Goal: Book appointment/travel/reservation

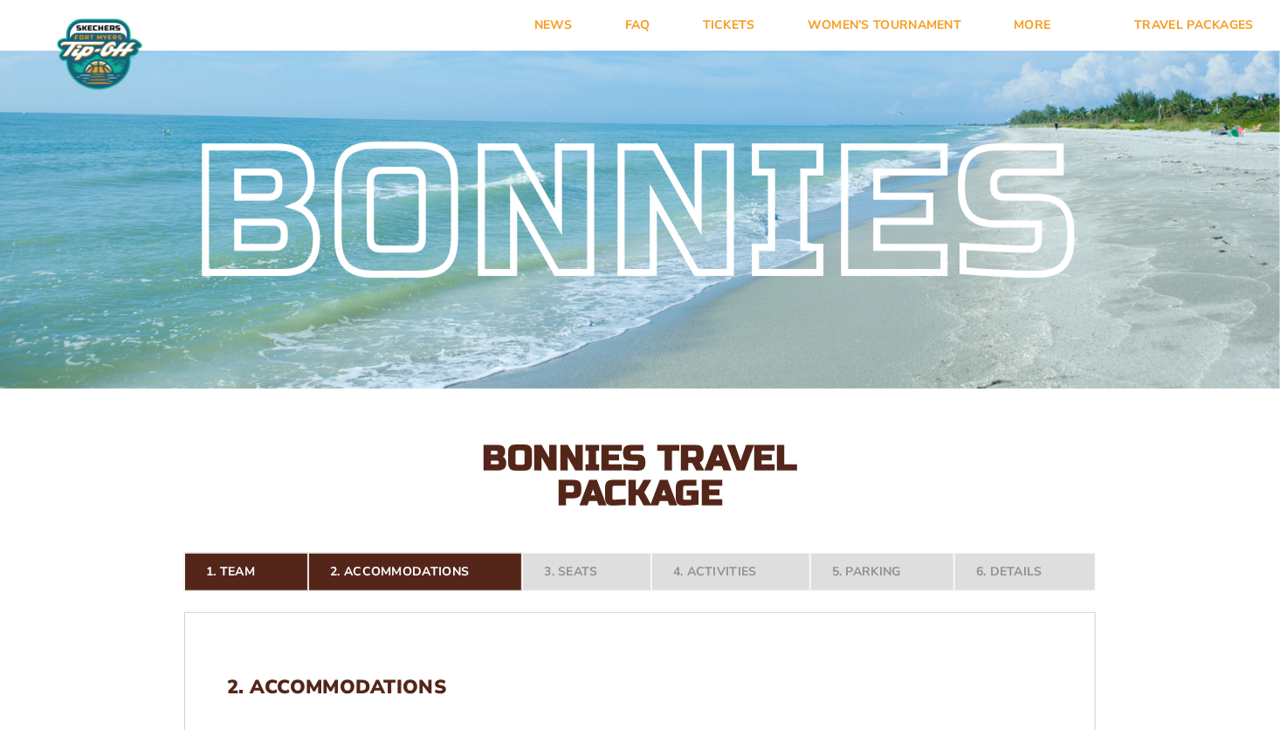
click at [586, 573] on nav "1. Team 2. Accommodations 3. Seats 4. Activities 5. Parking 6. Details" at bounding box center [640, 572] width 912 height 38
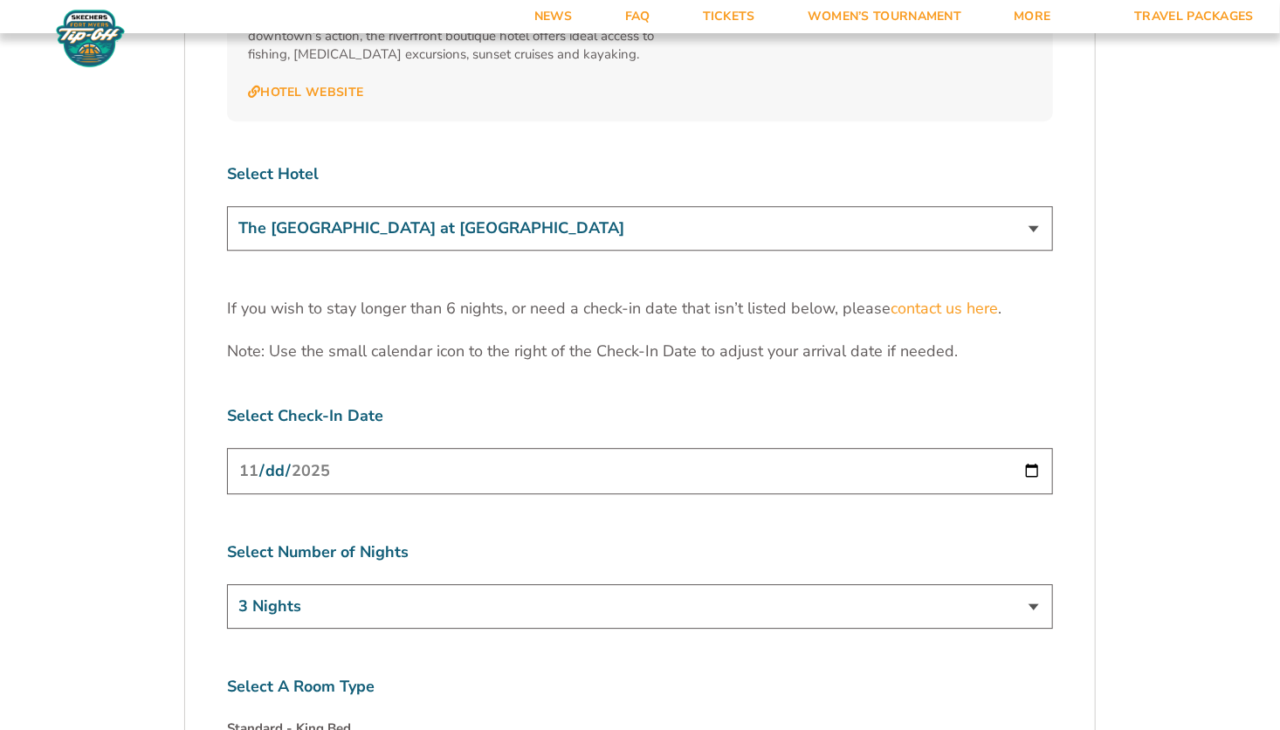
scroll to position [5415, 0]
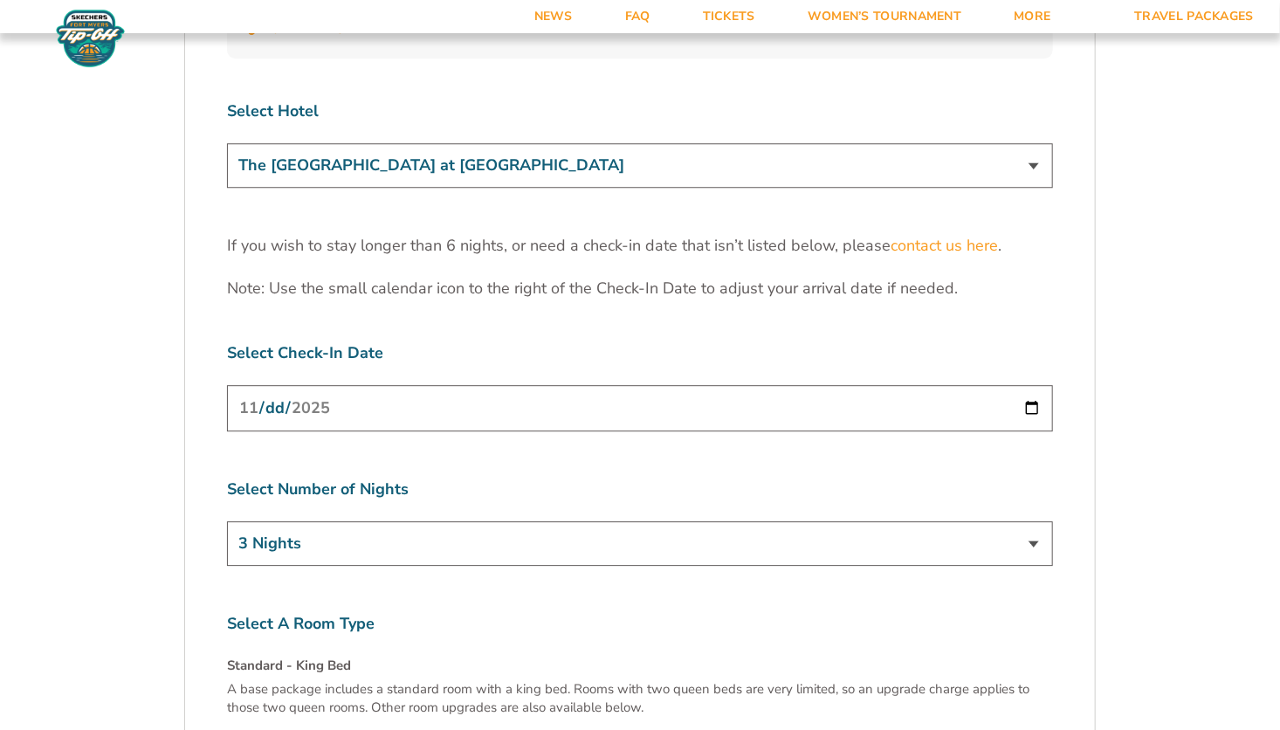
click at [1028, 521] on select "3 Nights 4 Nights 5 Nights 6 Nights" at bounding box center [640, 543] width 826 height 45
click at [1031, 385] on input "[DATE]" at bounding box center [640, 408] width 826 height 46
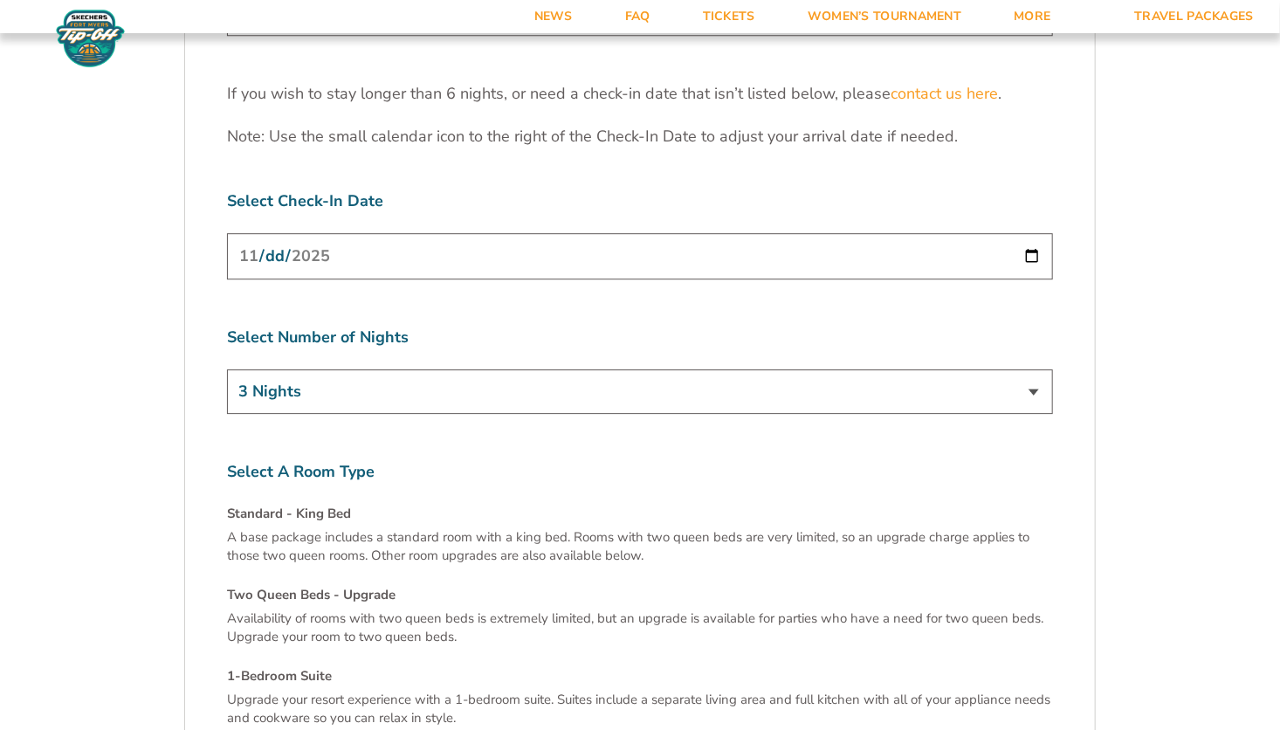
scroll to position [5852, 0]
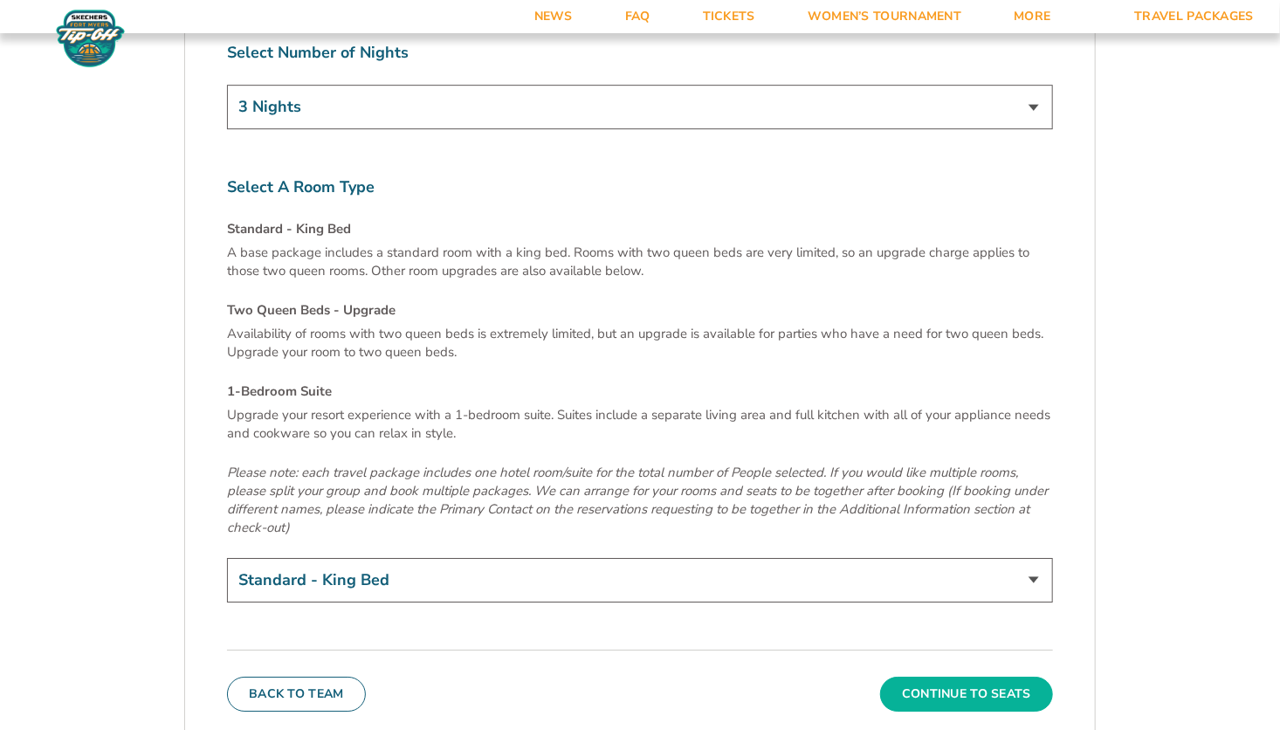
click at [976, 677] on button "Continue To Seats" at bounding box center [966, 694] width 173 height 35
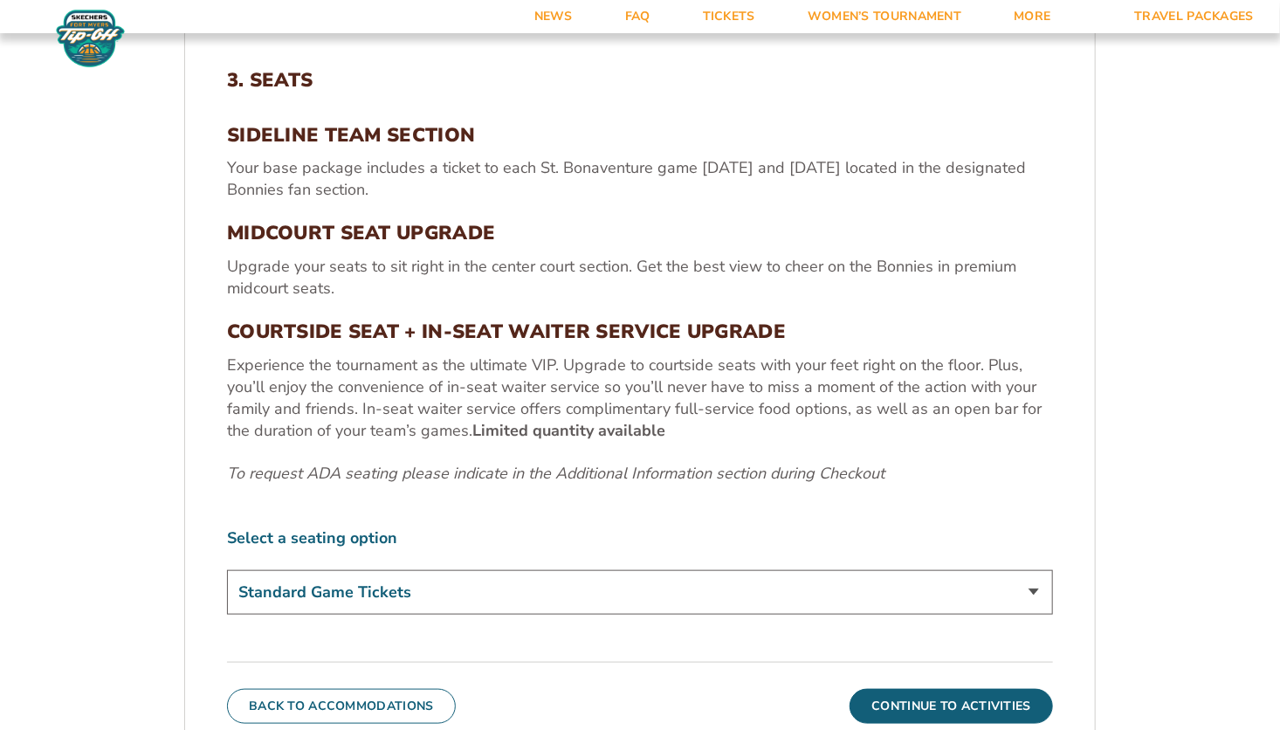
scroll to position [694, 0]
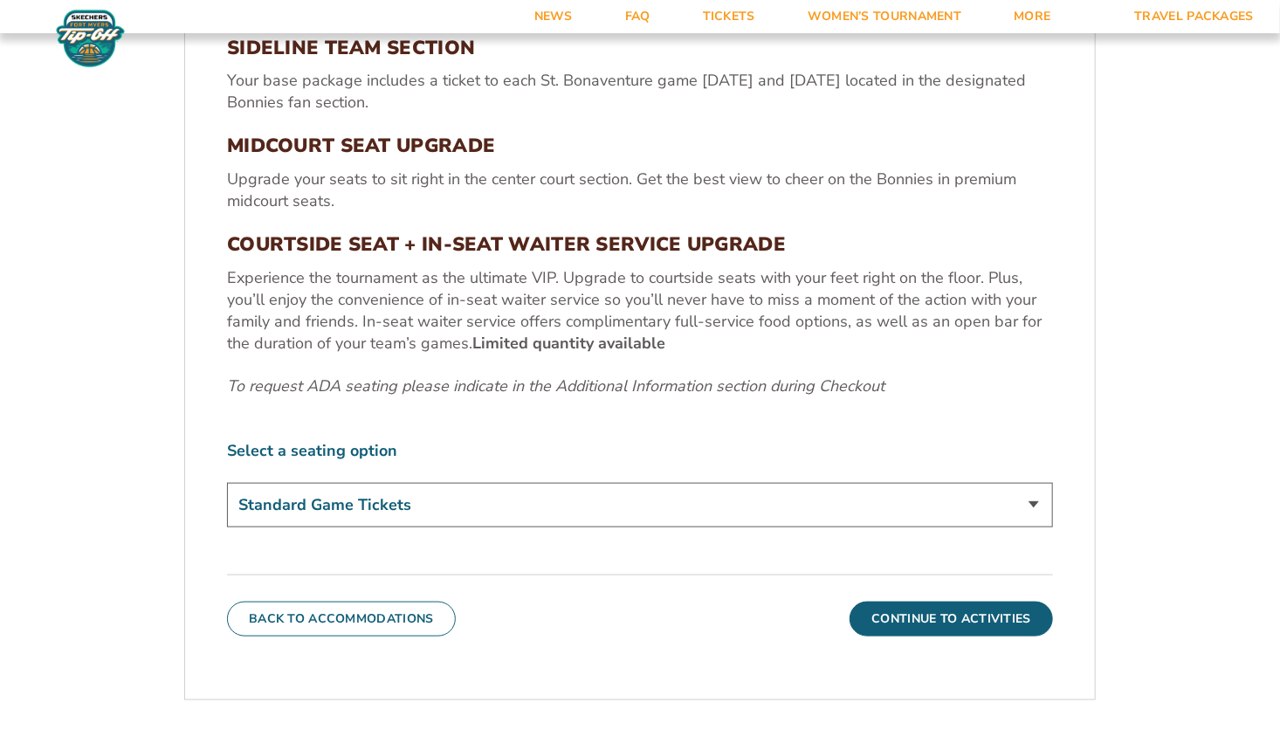
click at [803, 507] on select "Standard Game Tickets Midcourt Seat Upgrade (+$100 per person) Courtside Seat +…" at bounding box center [640, 505] width 826 height 45
click at [803, 508] on select "Standard Game Tickets Midcourt Seat Upgrade (+$100 per person) Courtside Seat +…" at bounding box center [640, 505] width 826 height 45
click at [873, 491] on select "Standard Game Tickets Midcourt Seat Upgrade (+$100 per person) Courtside Seat +…" at bounding box center [640, 505] width 826 height 45
click at [873, 500] on select "Standard Game Tickets Midcourt Seat Upgrade (+$100 per person) Courtside Seat +…" at bounding box center [640, 505] width 826 height 45
click at [957, 624] on button "Continue To Activities" at bounding box center [952, 619] width 204 height 35
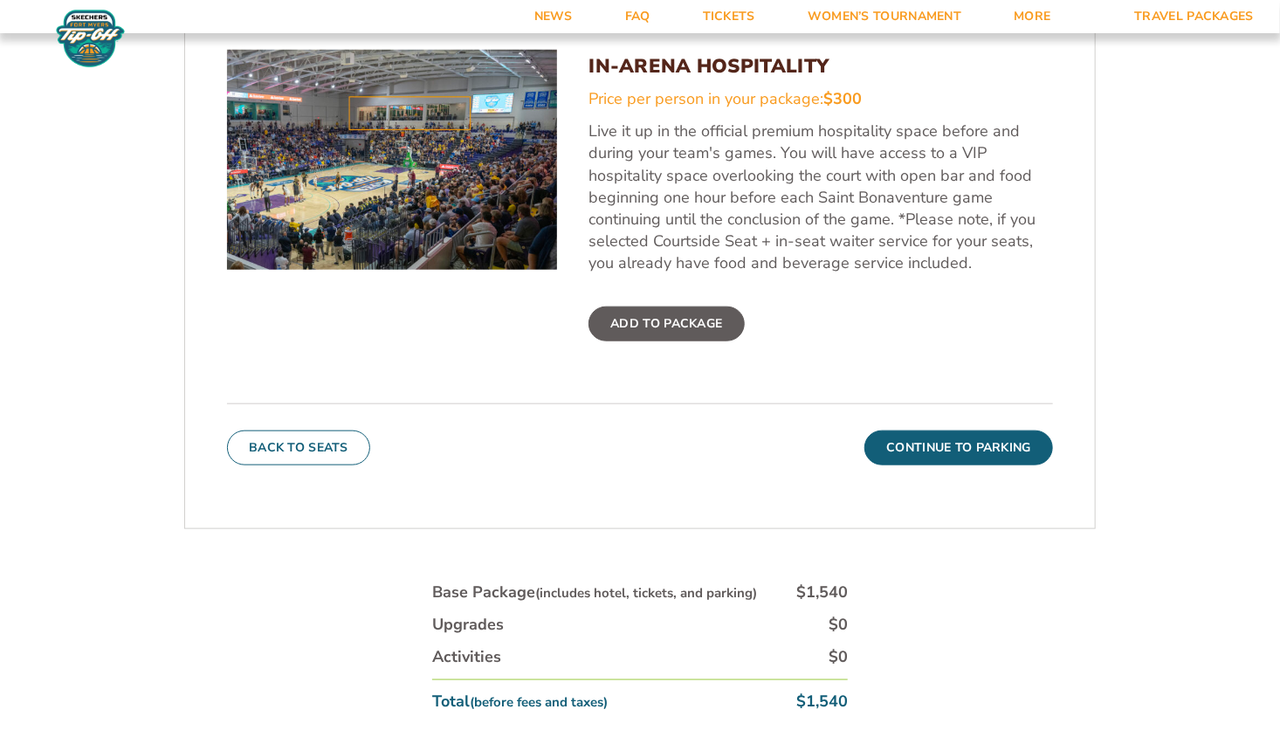
scroll to position [782, 0]
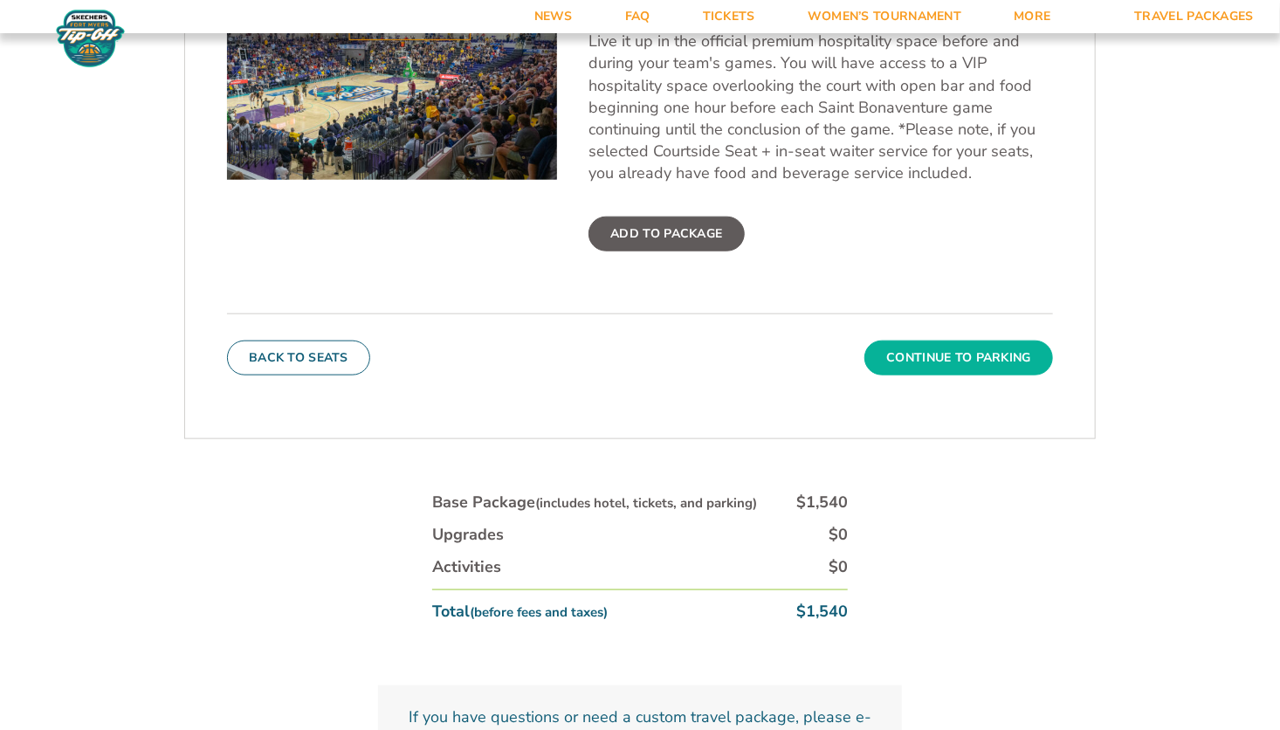
click at [934, 350] on button "Continue To Parking" at bounding box center [959, 358] width 189 height 35
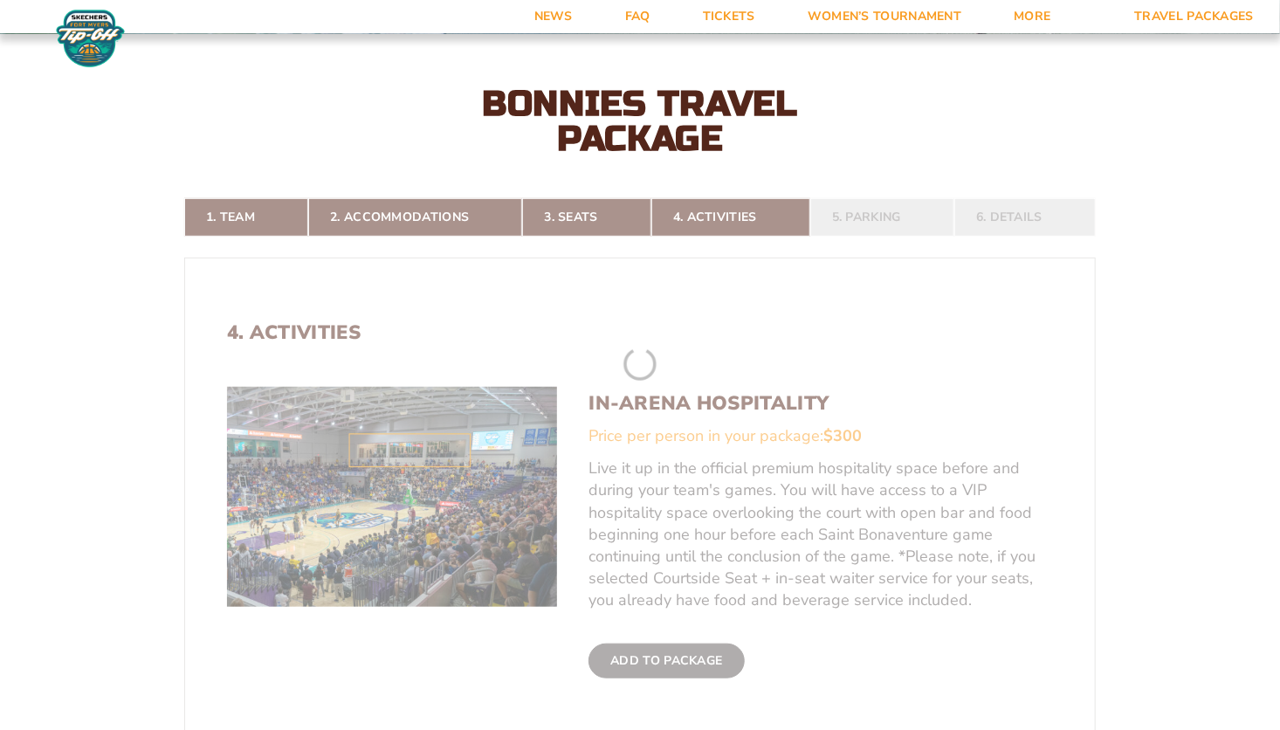
scroll to position [345, 0]
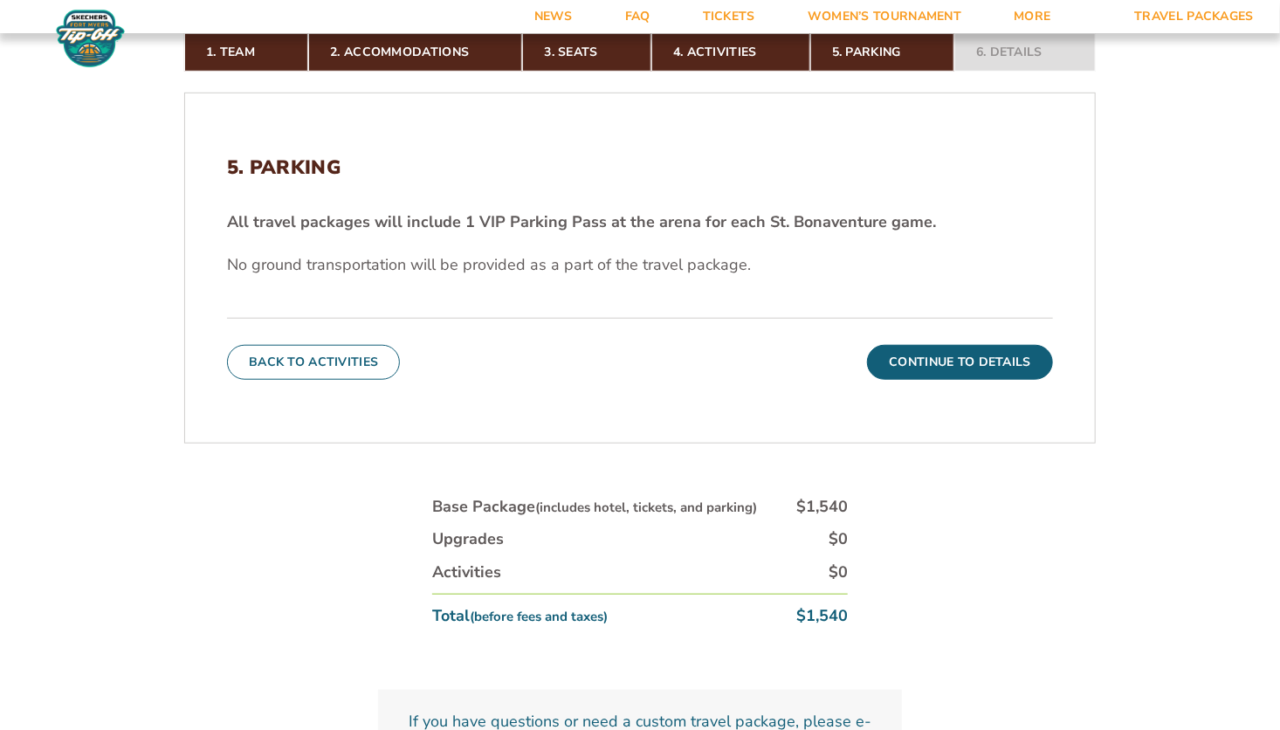
click at [930, 363] on button "Continue To Details" at bounding box center [960, 362] width 186 height 35
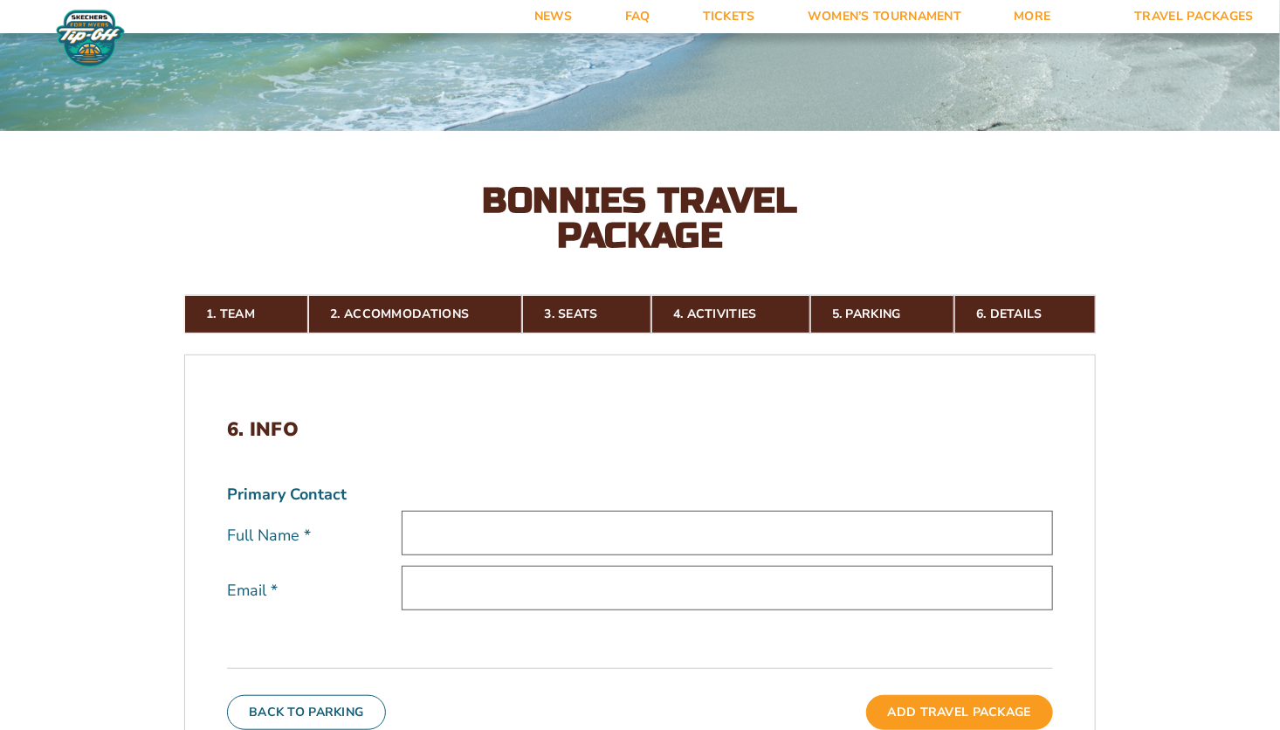
scroll to position [0, 0]
